Goal: Task Accomplishment & Management: Use online tool/utility

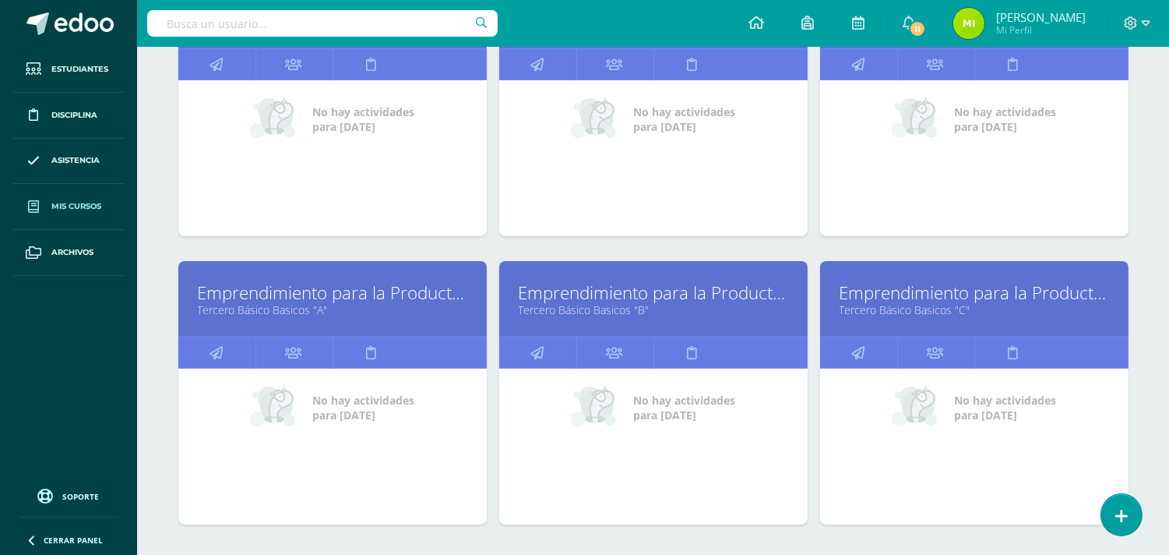
scroll to position [692, 0]
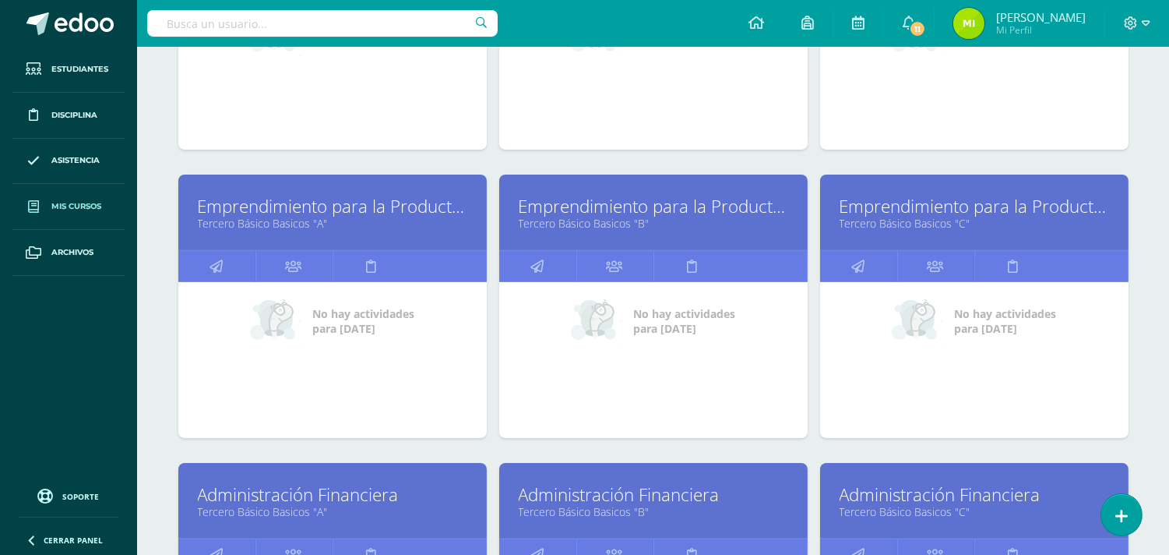
click at [970, 231] on link "Tercero Básico Basicos "C"" at bounding box center [974, 223] width 269 height 15
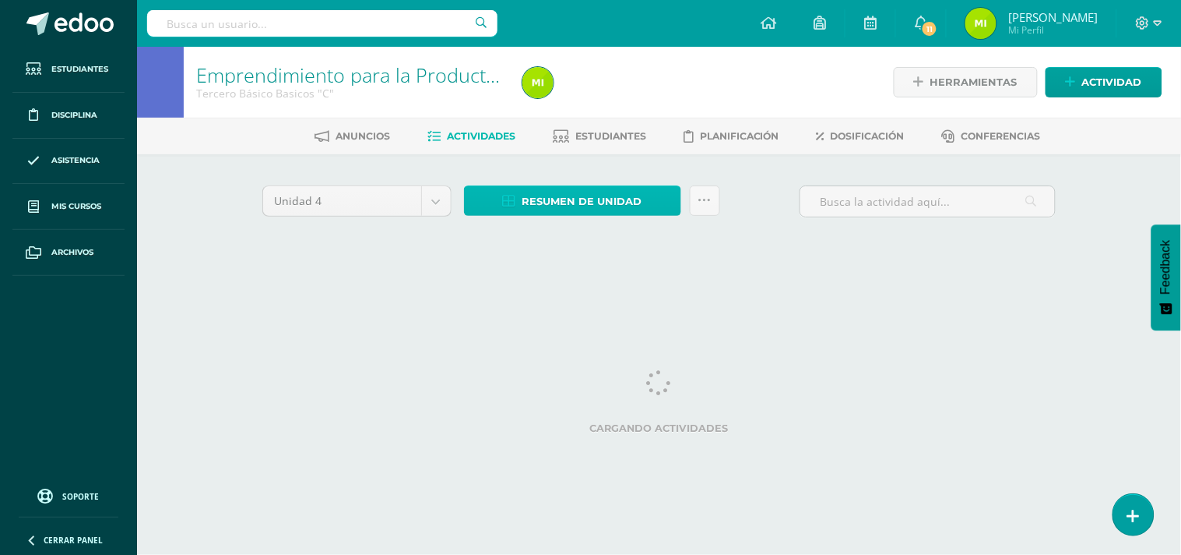
click at [660, 185] on link "Resumen de unidad" at bounding box center [572, 200] width 217 height 30
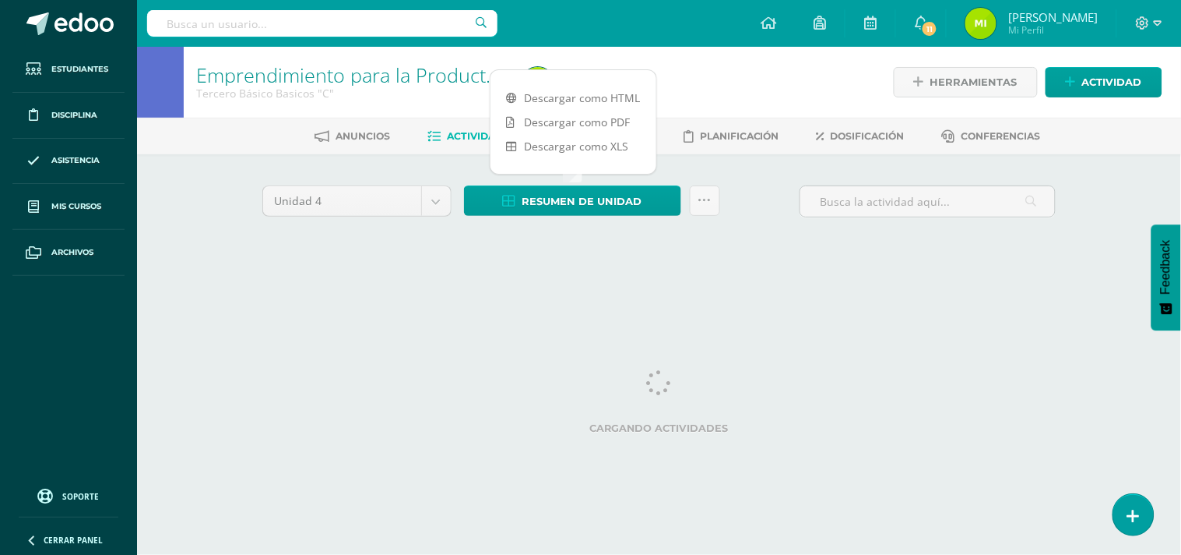
click at [634, 99] on div at bounding box center [682, 82] width 333 height 71
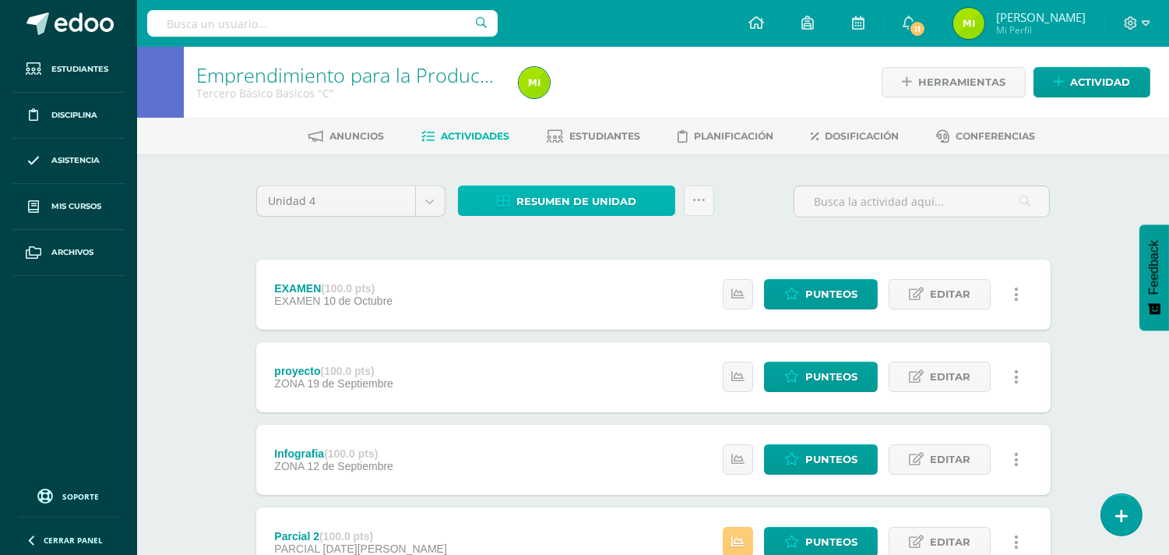
click at [632, 208] on span "Resumen de unidad" at bounding box center [576, 201] width 120 height 29
click at [538, 189] on span "Resumen de unidad" at bounding box center [576, 201] width 120 height 29
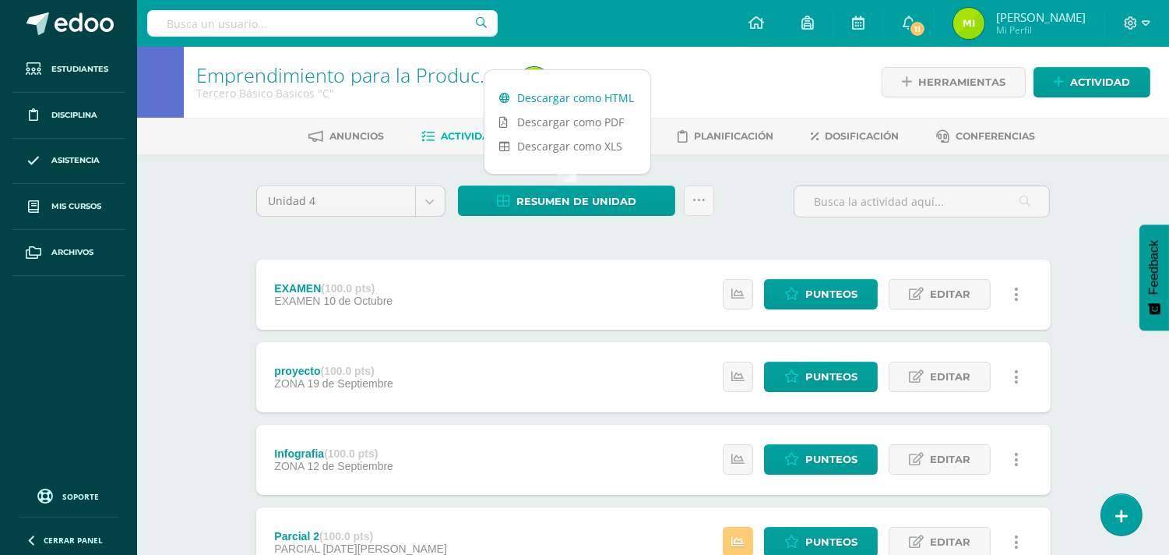
click at [615, 91] on link "Descargar como HTML" at bounding box center [567, 98] width 166 height 24
click at [1125, 507] on icon at bounding box center [1122, 516] width 14 height 18
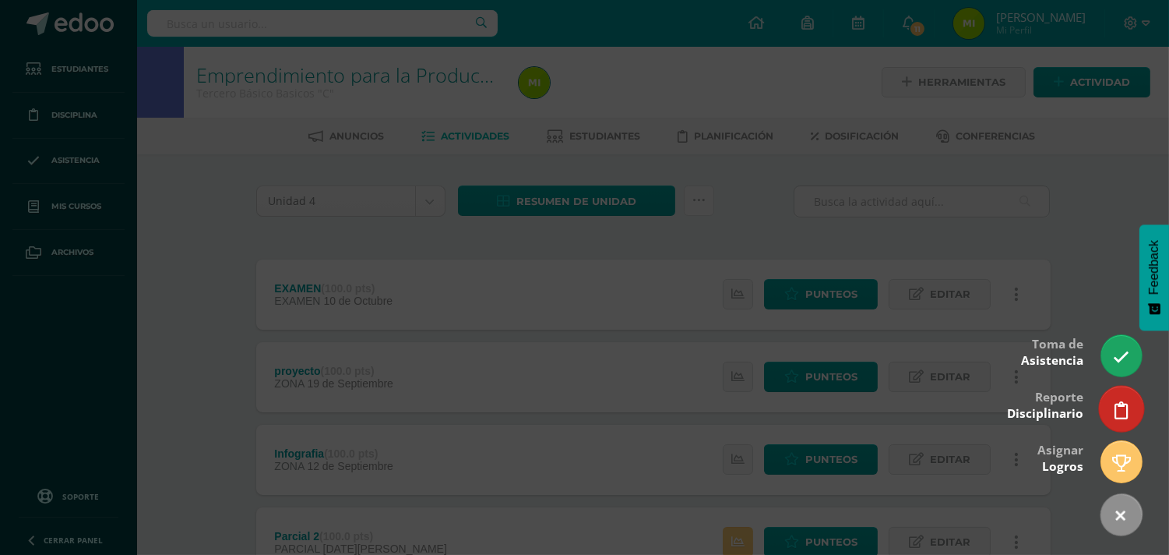
click at [1118, 410] on icon at bounding box center [1122, 410] width 14 height 18
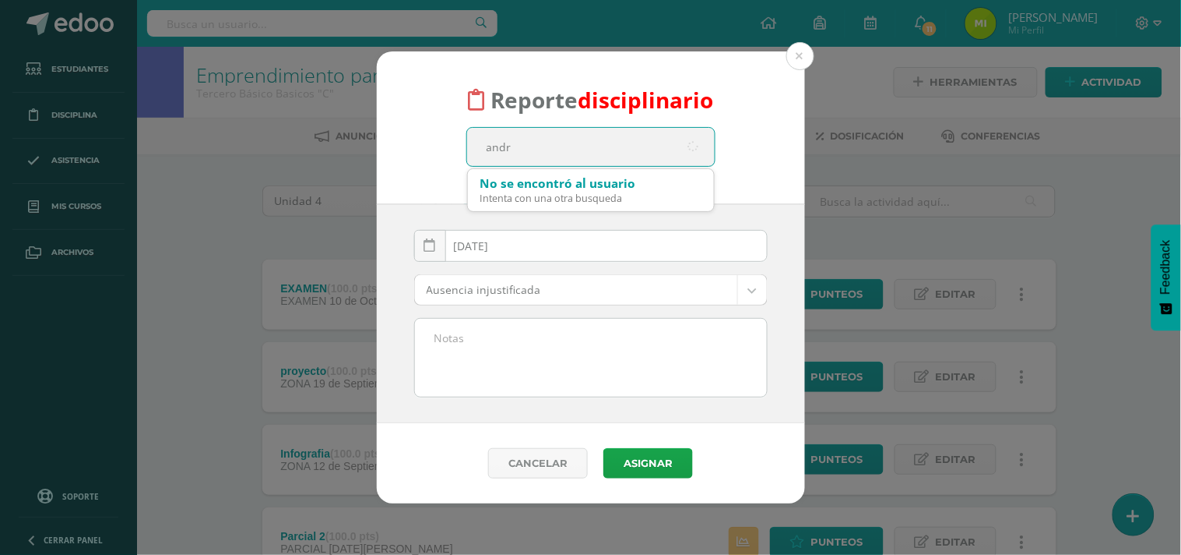
type input "andre"
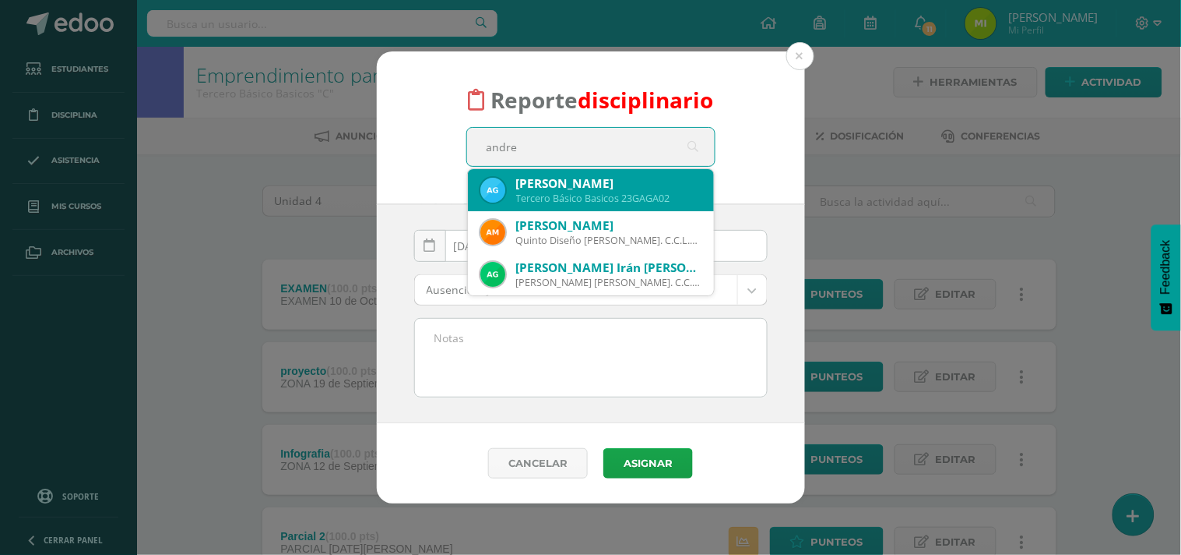
click at [622, 181] on div "Andre Alessandro Garcia Avalos" at bounding box center [608, 183] width 185 height 16
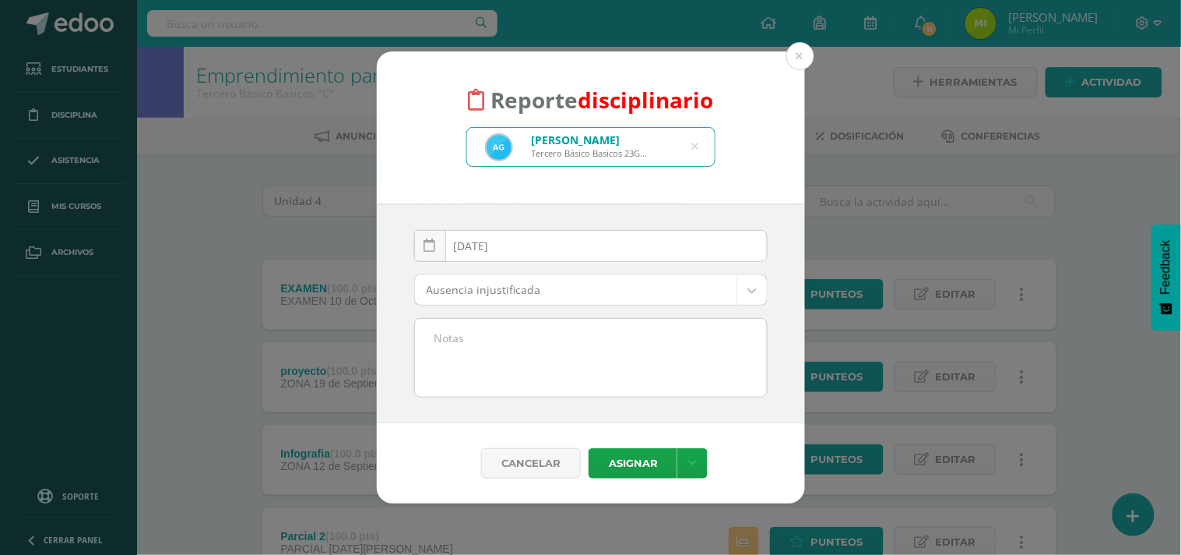
click at [628, 292] on body "Reporte disciplinario Andre Alessandro Garcia Avalos Tercero Básico Basicos 23G…" at bounding box center [590, 464] width 1181 height 928
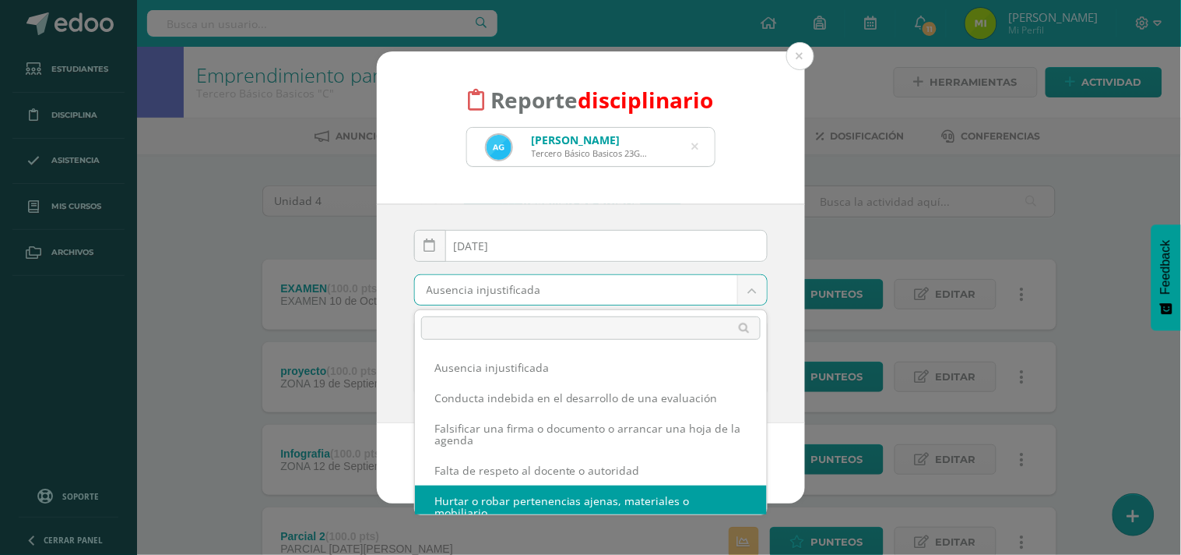
scroll to position [12, 0]
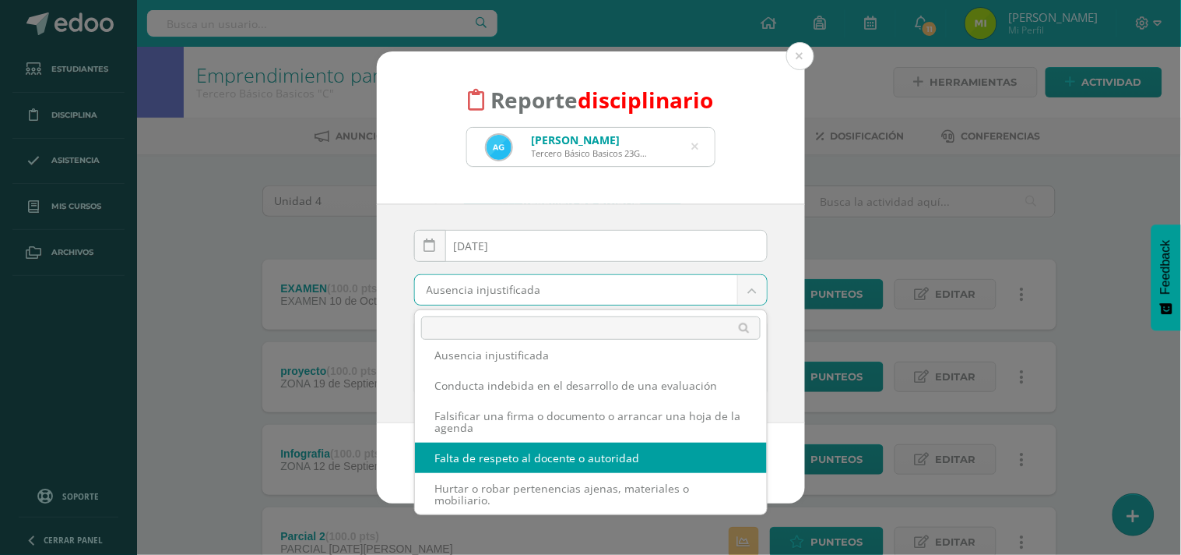
select select "54"
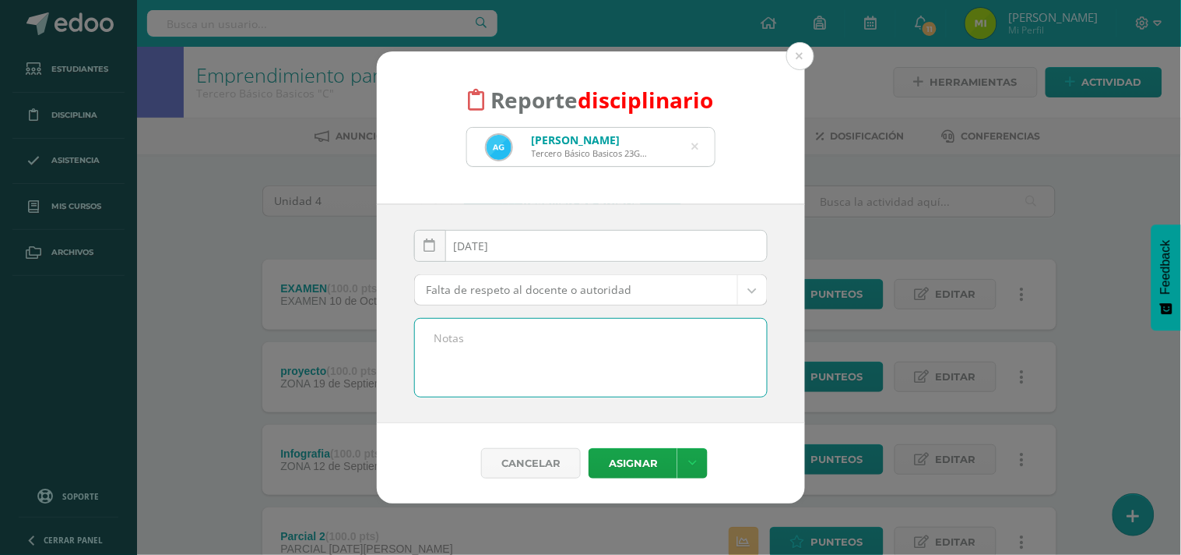
click at [523, 345] on textarea at bounding box center [591, 358] width 352 height 78
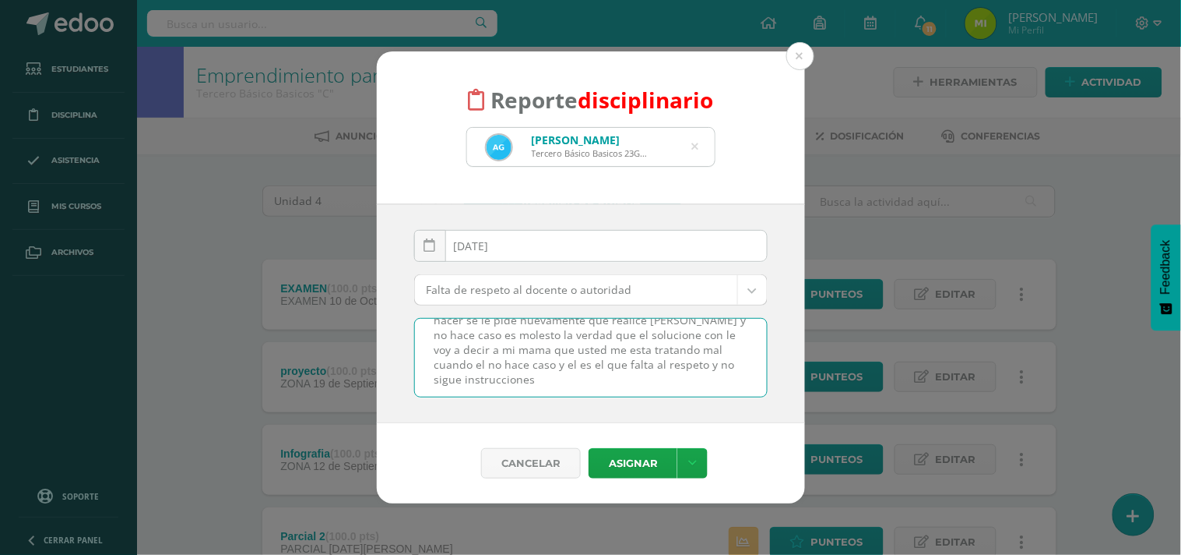
scroll to position [0, 0]
click at [712, 336] on textarea "contesta de mala manera cuando se le llama la altencion por no realizar activid…" at bounding box center [591, 358] width 352 height 78
type textarea "contesta de mala manera cuando se le llama la altención por no realizar activid…"
click at [512, 375] on textarea "contesta de mala manera cuando se le llama la altención por no realizar activid…" at bounding box center [591, 358] width 352 height 78
